Goal: Task Accomplishment & Management: Use online tool/utility

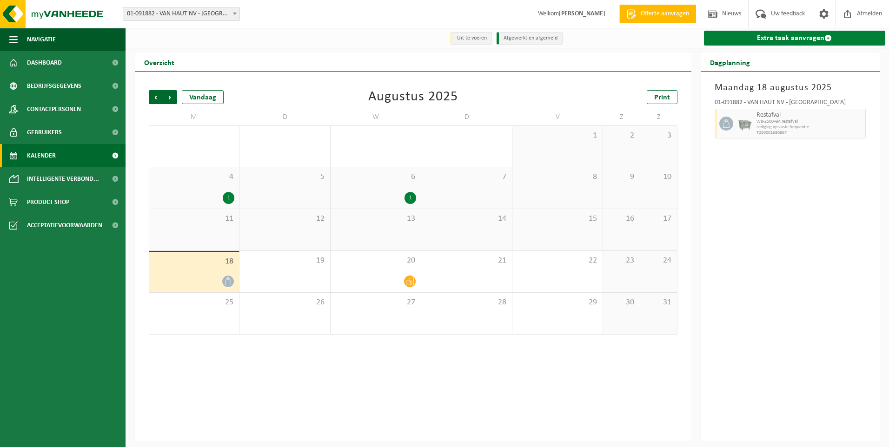
click at [807, 34] on link "Extra taak aanvragen" at bounding box center [795, 38] width 182 height 15
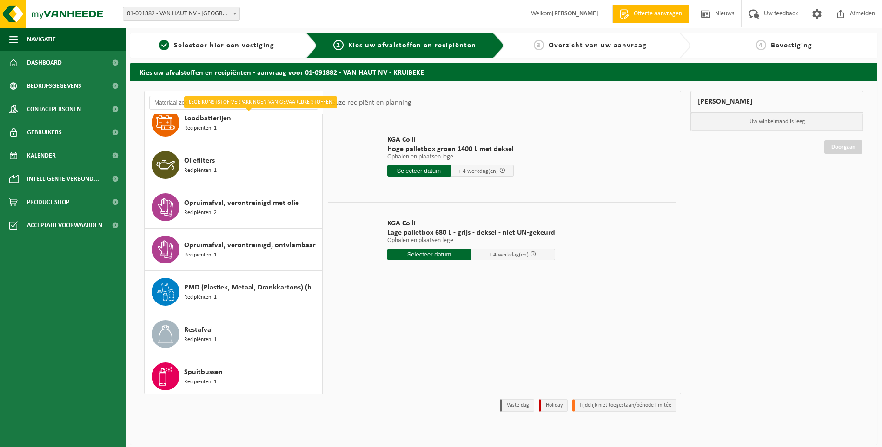
scroll to position [143, 0]
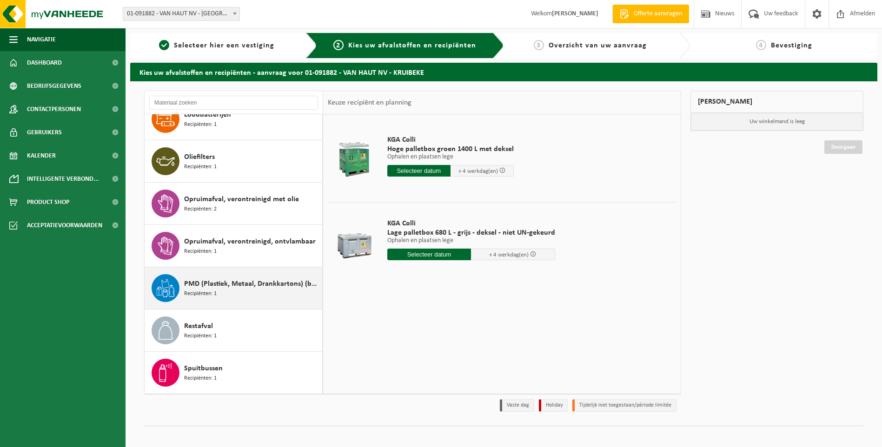
click at [237, 282] on span "PMD (Plastiek, Metaal, Drankkartons) (bedrijven)" at bounding box center [252, 283] width 136 height 11
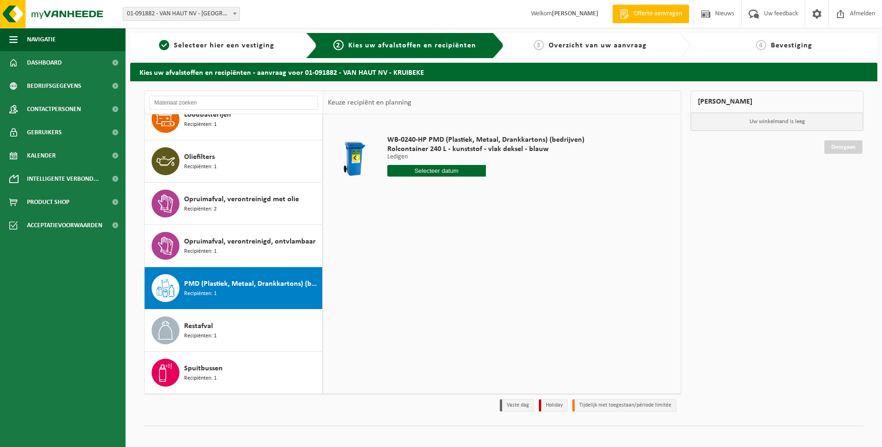
click at [427, 167] on input "text" at bounding box center [436, 171] width 99 height 12
click at [447, 166] on input "text" at bounding box center [436, 171] width 99 height 12
click at [492, 192] on icon at bounding box center [492, 192] width 15 height 15
click at [398, 189] on icon at bounding box center [397, 192] width 15 height 15
click at [494, 190] on icon at bounding box center [492, 192] width 15 height 15
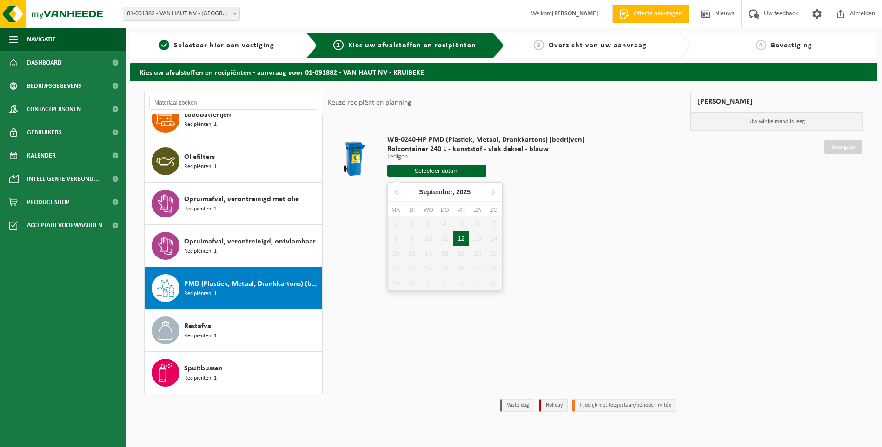
click at [463, 237] on div "12" at bounding box center [461, 238] width 16 height 15
type input "Van [DATE]"
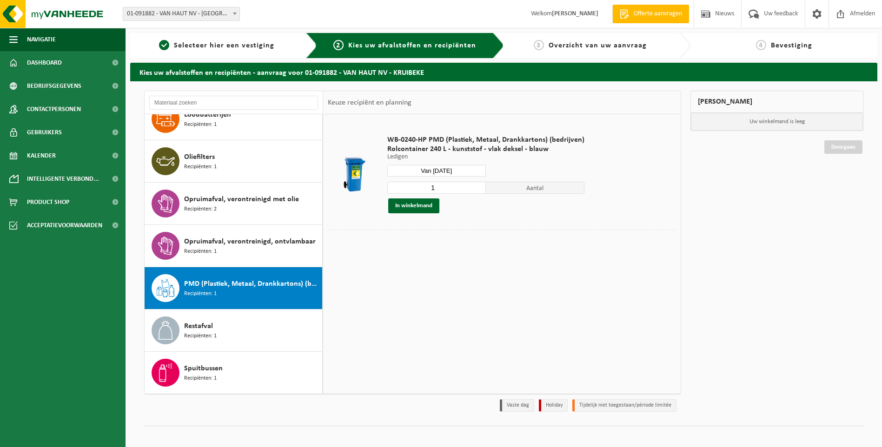
click at [457, 171] on input "Van [DATE]" at bounding box center [436, 171] width 99 height 12
click at [397, 197] on icon at bounding box center [397, 192] width 15 height 15
click at [397, 266] on div "28 29 30 31 1 2 3 4 5 6 7 8 9 10 11 12 13 14 15 16 17 18 19 20 21 22 23 24 25 2…" at bounding box center [445, 253] width 114 height 74
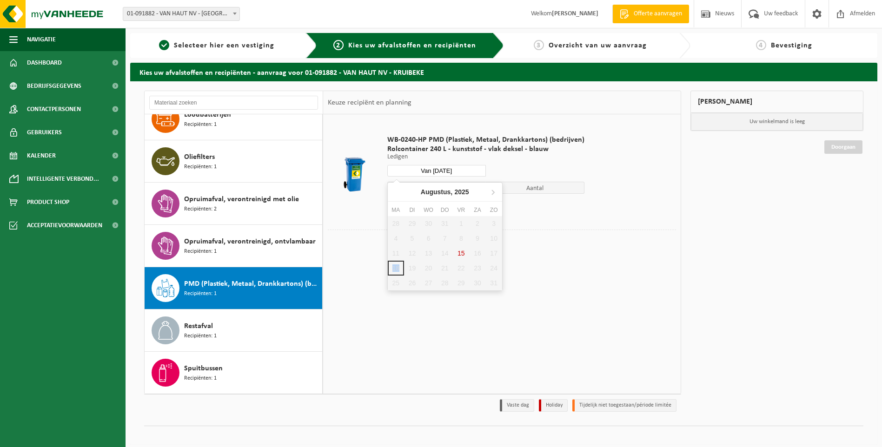
click at [397, 266] on div "28 29 30 31 1 2 3 4 5 6 7 8 9 10 11 12 13 14 15 16 17 18 19 20 21 22 23 24 25 2…" at bounding box center [445, 253] width 114 height 74
click at [490, 192] on icon at bounding box center [492, 192] width 15 height 15
click at [460, 235] on div "12" at bounding box center [461, 238] width 16 height 15
click at [462, 234] on div "12" at bounding box center [461, 238] width 16 height 15
type input "Van [DATE]"
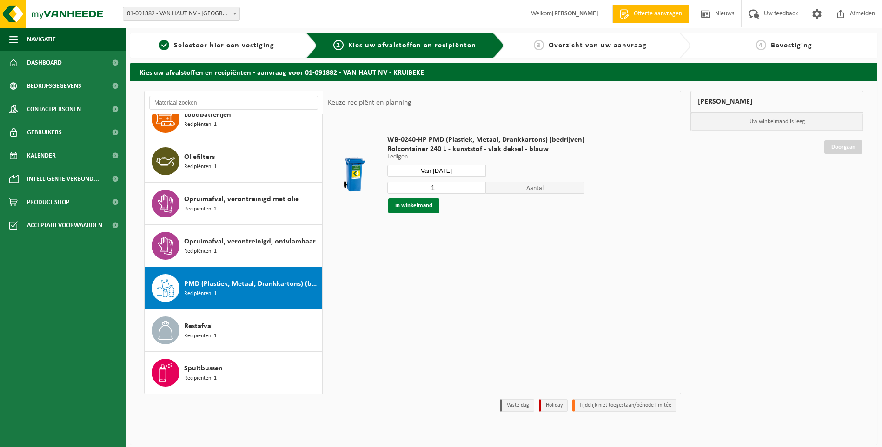
click at [416, 204] on button "In winkelmand" at bounding box center [413, 206] width 51 height 15
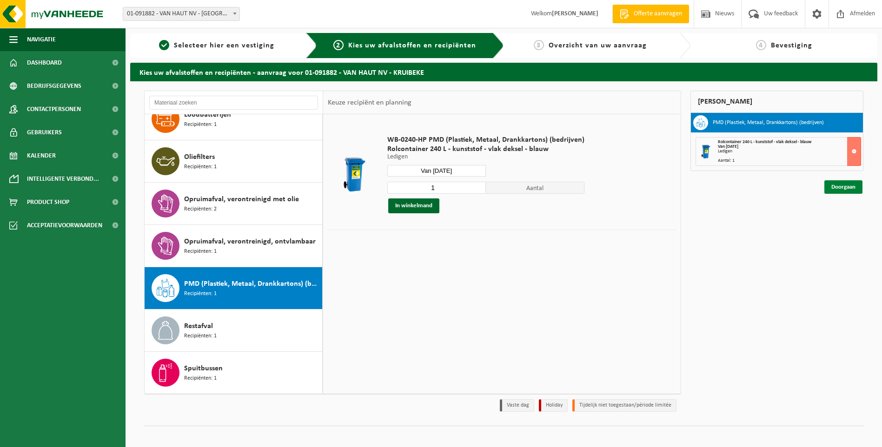
click at [848, 186] on link "Doorgaan" at bounding box center [843, 186] width 38 height 13
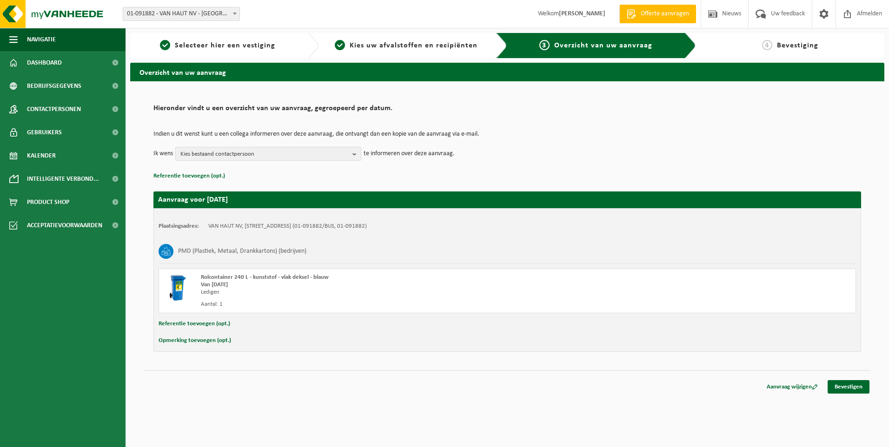
click at [180, 336] on button "Opmerking toevoegen (opt.)" at bounding box center [195, 341] width 73 height 12
click at [221, 342] on input "text" at bounding box center [525, 342] width 643 height 14
type input "[PERSON_NAME] zo snel mogelijk te komen ledigen."
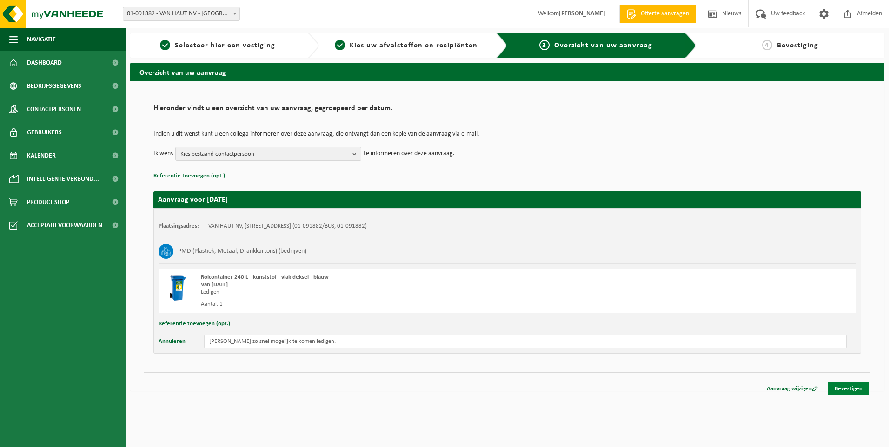
click at [848, 390] on link "Bevestigen" at bounding box center [849, 388] width 42 height 13
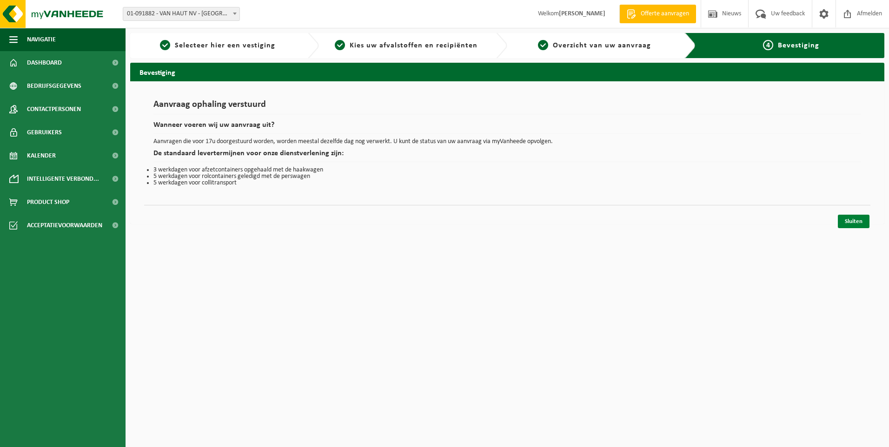
click at [854, 219] on link "Sluiten" at bounding box center [854, 221] width 32 height 13
